Goal: Register for event/course

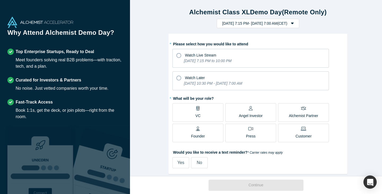
click at [234, 115] on label "Angel Investor" at bounding box center [250, 112] width 51 height 19
click at [0, 0] on input "Angel Investor" at bounding box center [0, 0] width 0 height 0
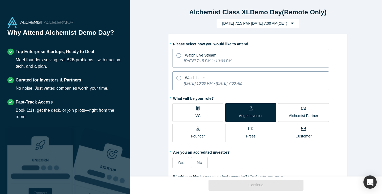
click at [177, 76] on icon at bounding box center [179, 78] width 5 height 5
click at [0, 0] on input "Watch Later [DATE] 10:30 PM - [DATE] 7:00 AM" at bounding box center [0, 0] width 0 height 0
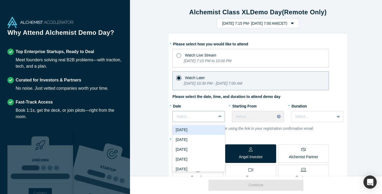
click at [196, 118] on div at bounding box center [195, 116] width 36 height 7
click at [197, 130] on div "[DATE]" at bounding box center [199, 130] width 52 height 10
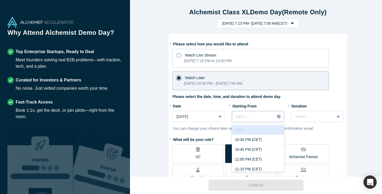
click at [250, 118] on div at bounding box center [253, 116] width 35 height 7
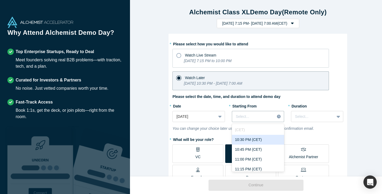
click at [246, 140] on div "10:30 PM (CET)" at bounding box center [258, 140] width 52 height 10
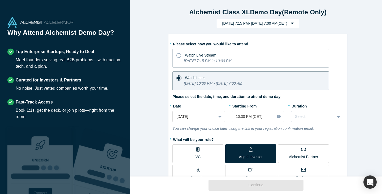
click at [315, 117] on div at bounding box center [313, 116] width 36 height 7
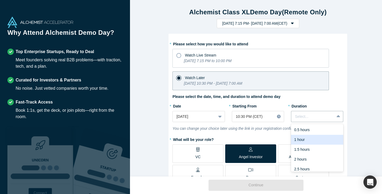
click at [301, 139] on div "1 hour" at bounding box center [317, 140] width 52 height 10
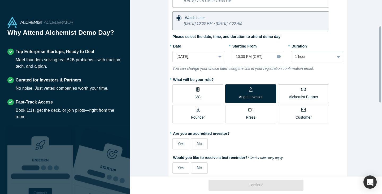
scroll to position [87, 0]
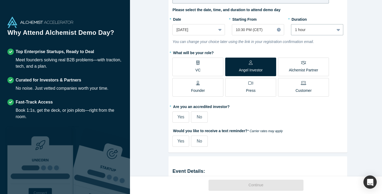
click at [200, 116] on span "No" at bounding box center [199, 117] width 5 height 5
click at [0, 0] on input "No" at bounding box center [0, 0] width 0 height 0
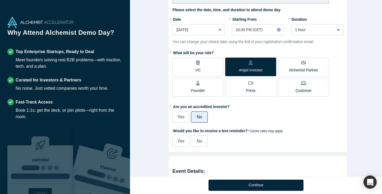
click at [194, 142] on label "No" at bounding box center [199, 141] width 17 height 11
click at [0, 0] on input "No" at bounding box center [0, 0] width 0 height 0
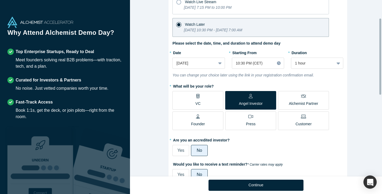
scroll to position [41, 0]
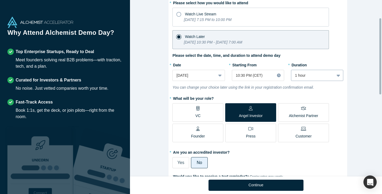
click at [328, 78] on div at bounding box center [313, 75] width 36 height 7
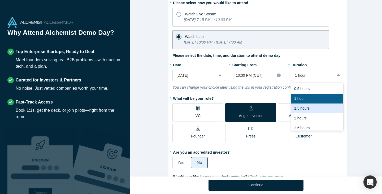
scroll to position [13, 0]
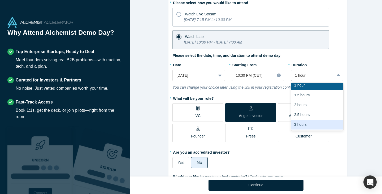
click at [299, 123] on div "3 hours" at bounding box center [317, 125] width 52 height 10
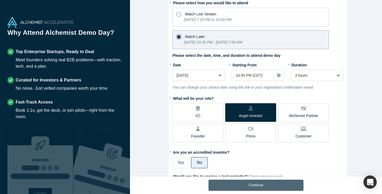
click at [258, 183] on button "Continue" at bounding box center [256, 185] width 95 height 11
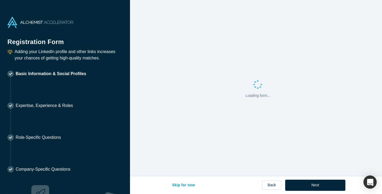
select select "US"
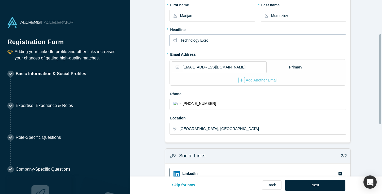
scroll to position [68, 0]
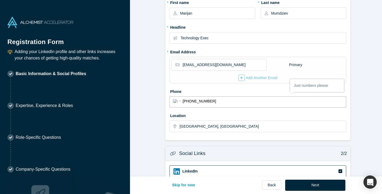
drag, startPoint x: 222, startPoint y: 103, endPoint x: 104, endPoint y: 94, distance: 119.3
click at [104, 94] on div "Registration Form Adding your LinkedIn profile and other links increases your c…" at bounding box center [191, 97] width 382 height 194
select select "Country"
type input "[PHONE_NUMBER]"
select select "HR"
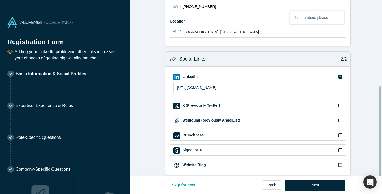
scroll to position [168, 0]
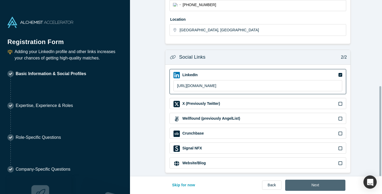
click at [308, 185] on button "Next" at bounding box center [315, 185] width 60 height 11
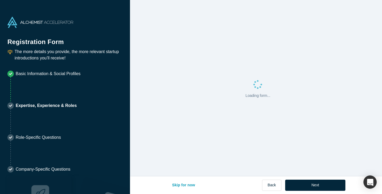
scroll to position [0, 0]
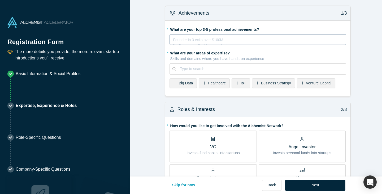
click at [224, 41] on div "rdw-editor" at bounding box center [258, 39] width 170 height 6
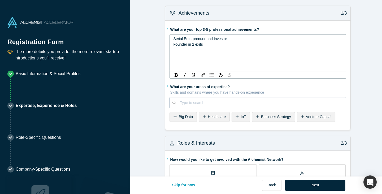
click at [198, 100] on div at bounding box center [261, 103] width 162 height 7
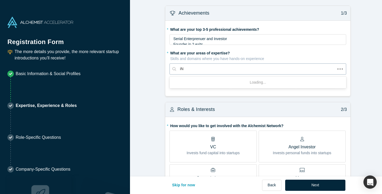
type input "i"
type input "Internet of Things"
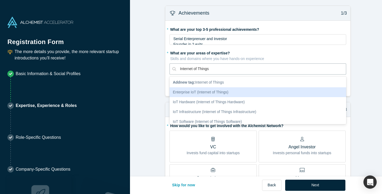
click at [217, 93] on div "Enterprise IoT (Internet of Things)" at bounding box center [258, 92] width 177 height 10
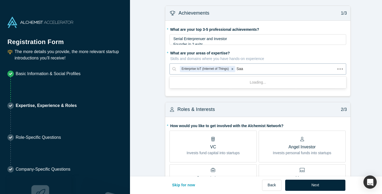
type input "SaaS"
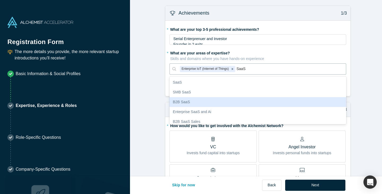
click at [191, 103] on div "B2B SaaS" at bounding box center [258, 102] width 177 height 10
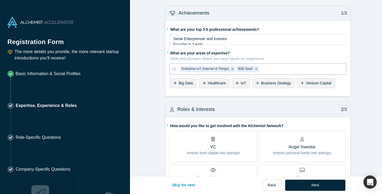
click at [280, 83] on span "Business Strategy" at bounding box center [276, 83] width 30 height 4
click at [183, 85] on span "Big Data" at bounding box center [186, 83] width 14 height 4
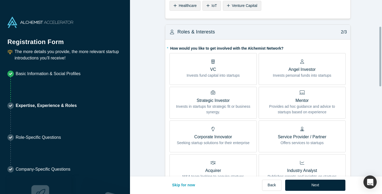
scroll to position [78, 0]
drag, startPoint x: 314, startPoint y: 116, endPoint x: 357, endPoint y: 74, distance: 60.8
click at [357, 74] on form "Achievements 1/3 * What are your top 3-5 professional achievements? Serial Ente…" at bounding box center [258, 181] width 256 height 506
click at [337, 70] on label "Angel Investor Invests personal funds into startups" at bounding box center [302, 69] width 87 height 32
click at [0, 0] on input "Angel Investor Invests personal funds into startups" at bounding box center [0, 0] width 0 height 0
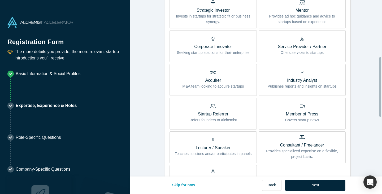
scroll to position [168, 0]
click at [331, 17] on p "Provides ad hoc guidance and advice to startups based on experience" at bounding box center [302, 19] width 79 height 11
click at [0, 0] on input "Mentor Provides ad hoc guidance and advice to startups based on experience" at bounding box center [0, 0] width 0 height 0
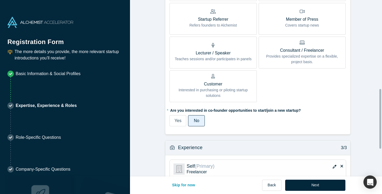
scroll to position [262, 0]
click at [237, 28] on label "Startup Referrer Refers founders to Alchemist" at bounding box center [213, 19] width 87 height 32
click at [0, 0] on input "Startup Referrer Refers founders to Alchemist" at bounding box center [0, 0] width 0 height 0
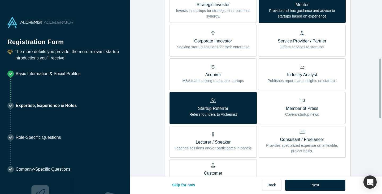
scroll to position [172, 0]
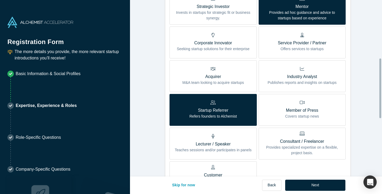
click at [289, 42] on p "Service Provider / Partner" at bounding box center [302, 43] width 49 height 6
click at [0, 0] on input "Service Provider / Partner Offers services to startups" at bounding box center [0, 0] width 0 height 0
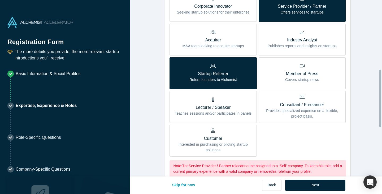
scroll to position [200, 0]
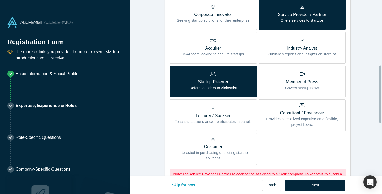
click at [294, 12] on p "Service Provider / Partner" at bounding box center [302, 14] width 49 height 6
click at [0, 0] on input "Service Provider / Partner Offers services to startups" at bounding box center [0, 0] width 0 height 0
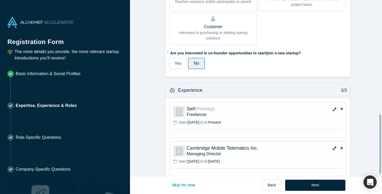
scroll to position [343, 0]
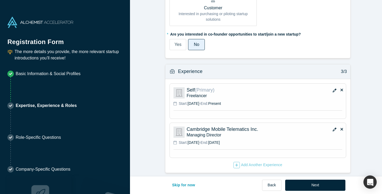
click at [333, 89] on icon "button" at bounding box center [335, 91] width 4 height 4
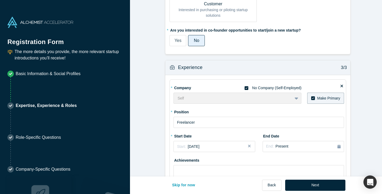
click at [281, 96] on div "Self To pick up a draggable item, press the space bar. While dragging, use the …" at bounding box center [238, 98] width 128 height 11
click at [250, 87] on label "No Company (Self-Employed)" at bounding box center [273, 88] width 57 height 6
click at [0, 0] on input "No Company (Self-Employed)" at bounding box center [0, 0] width 0 height 0
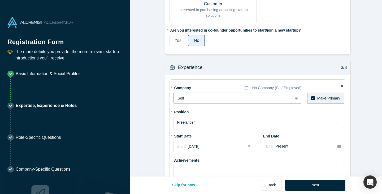
click at [201, 100] on div at bounding box center [233, 98] width 111 height 7
type input "[URL]"
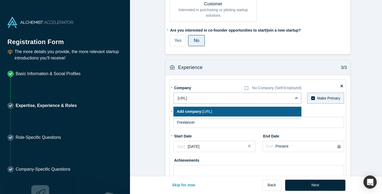
click at [197, 111] on b "Add company:" at bounding box center [190, 111] width 26 height 4
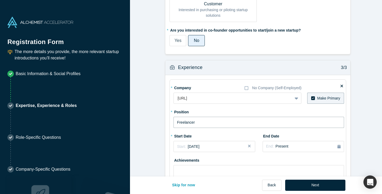
click at [196, 126] on input "Freelancer" at bounding box center [259, 122] width 171 height 11
type input "F"
type input "Founder & CEO"
drag, startPoint x: 227, startPoint y: 144, endPoint x: 183, endPoint y: 122, distance: 49.0
click at [183, 122] on div "[DATE]" at bounding box center [184, 124] width 17 height 6
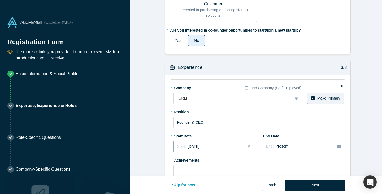
click at [221, 143] on button "Start: [DATE]" at bounding box center [215, 146] width 82 height 11
click at [229, 101] on button "Next Year" at bounding box center [230, 99] width 5 height 5
click at [271, 159] on div "Achievements" at bounding box center [259, 173] width 171 height 35
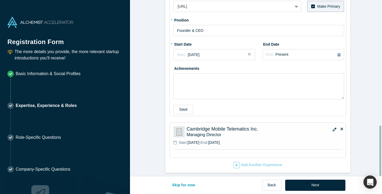
scroll to position [439, 0]
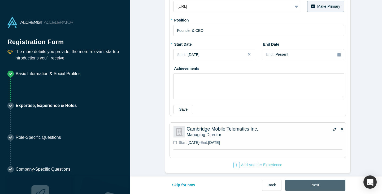
click at [312, 183] on button "Next" at bounding box center [315, 185] width 60 height 11
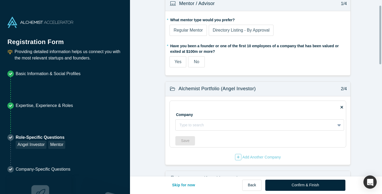
scroll to position [16, 0]
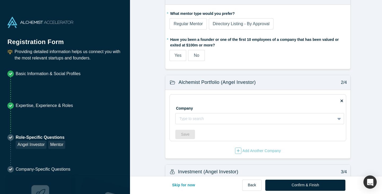
click at [191, 23] on span "Regular Mentor" at bounding box center [188, 24] width 29 height 5
click at [0, 0] on input "Regular Mentor" at bounding box center [0, 0] width 0 height 0
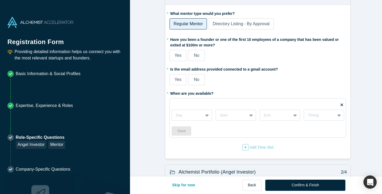
click at [198, 54] on span "No" at bounding box center [196, 55] width 5 height 5
click at [0, 0] on input "No" at bounding box center [0, 0] width 0 height 0
click at [174, 83] on label "Yes" at bounding box center [178, 79] width 17 height 11
click at [0, 0] on input "Yes" at bounding box center [0, 0] width 0 height 0
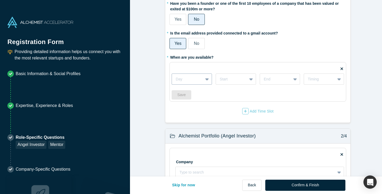
click at [206, 81] on icon at bounding box center [207, 78] width 3 height 5
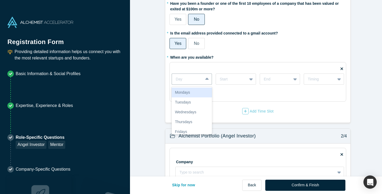
scroll to position [23, 0]
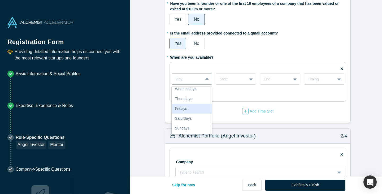
click at [175, 113] on div "Fridays" at bounding box center [192, 109] width 40 height 10
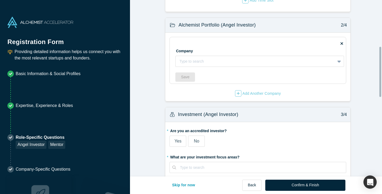
scroll to position [163, 0]
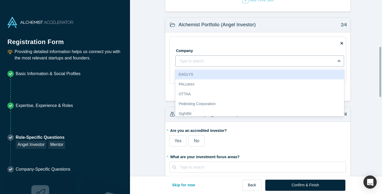
click at [299, 59] on div at bounding box center [255, 61] width 152 height 7
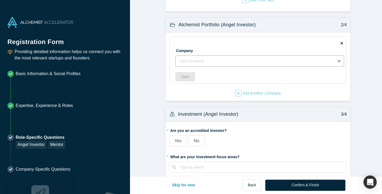
click at [299, 59] on div at bounding box center [255, 61] width 152 height 7
type input "amodo"
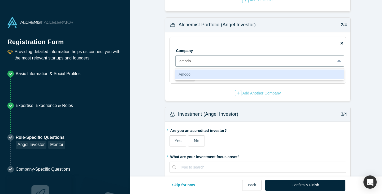
click at [217, 74] on div "Amodo" at bounding box center [259, 75] width 169 height 10
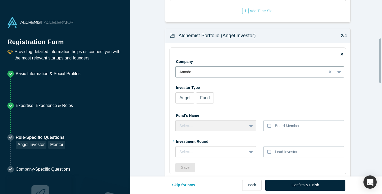
scroll to position [160, 0]
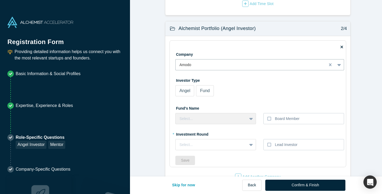
click at [341, 49] on div at bounding box center [342, 47] width 3 height 6
click at [341, 47] on icon at bounding box center [342, 47] width 3 height 4
click at [0, 0] on input "checkbox" at bounding box center [0, 0] width 0 height 0
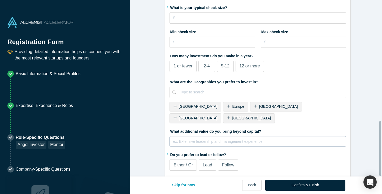
scroll to position [388, 0]
click at [180, 184] on button "Skip for now" at bounding box center [184, 185] width 34 height 11
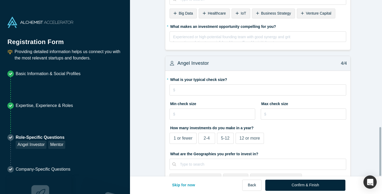
scroll to position [460, 0]
